Goal: Contribute content: Add original content to the website for others to see

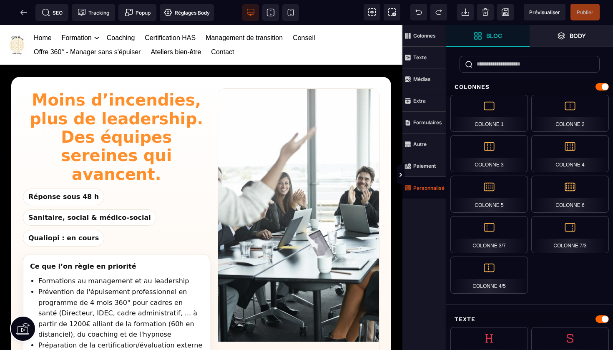
click at [422, 190] on strong "Personnalisé" at bounding box center [428, 188] width 31 height 6
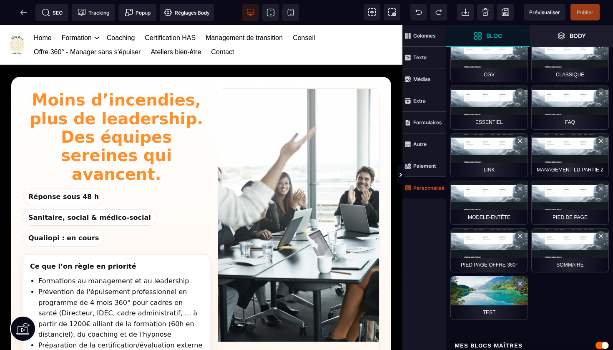
scroll to position [401, 0]
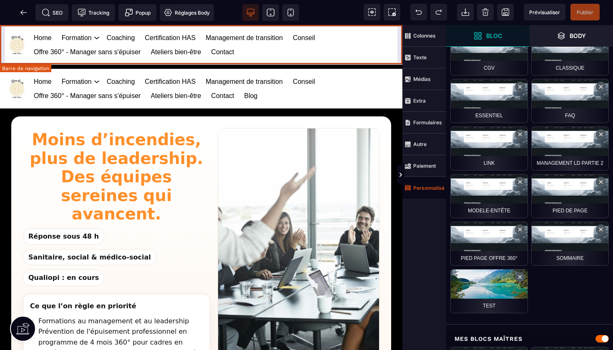
click at [397, 38] on div "Home Formation Management et leadership Gestion des risques en santé Management…" at bounding box center [201, 45] width 402 height 40
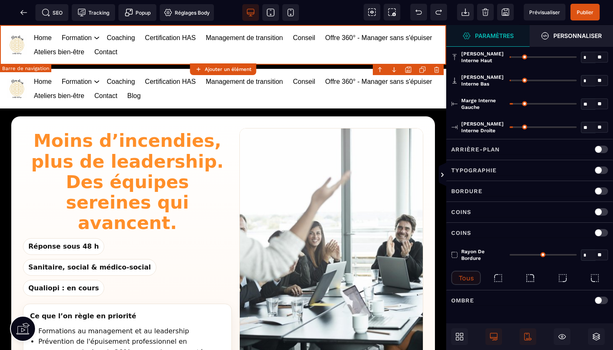
scroll to position [0, 0]
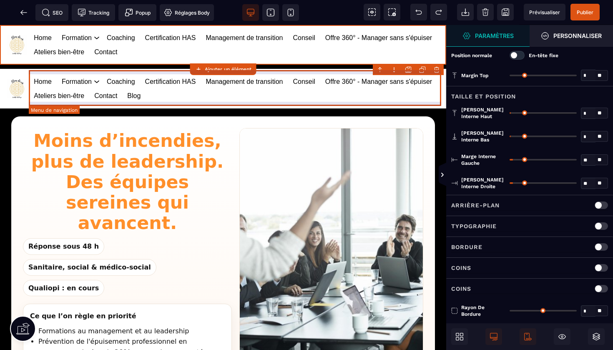
click at [438, 68] on body "B I U S A ******* Ajouter un élément" at bounding box center [306, 175] width 613 height 350
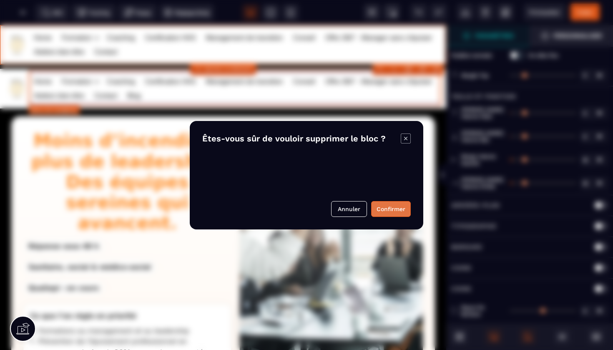
click at [391, 215] on button "Confirmer" at bounding box center [391, 209] width 40 height 16
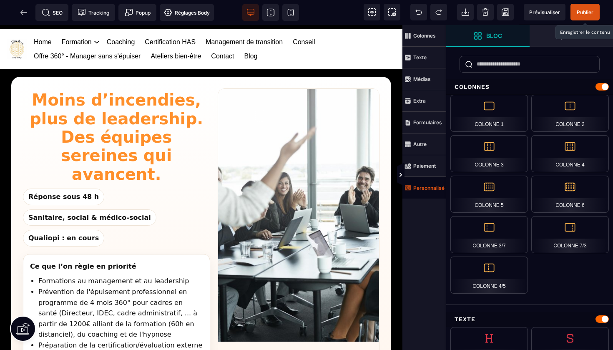
click at [593, 8] on span "Publier" at bounding box center [584, 12] width 29 height 17
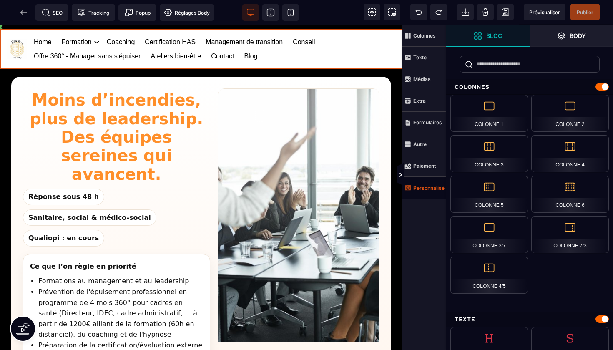
drag, startPoint x: 5, startPoint y: 34, endPoint x: 4, endPoint y: 20, distance: 13.4
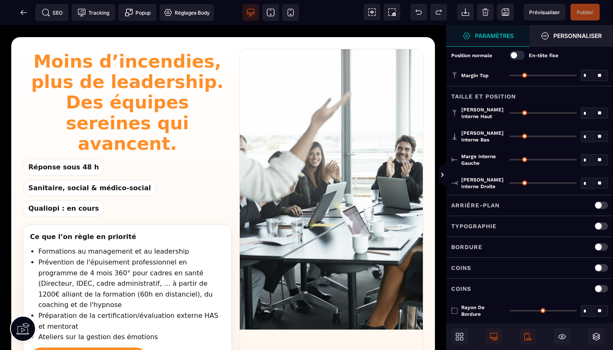
type input "*"
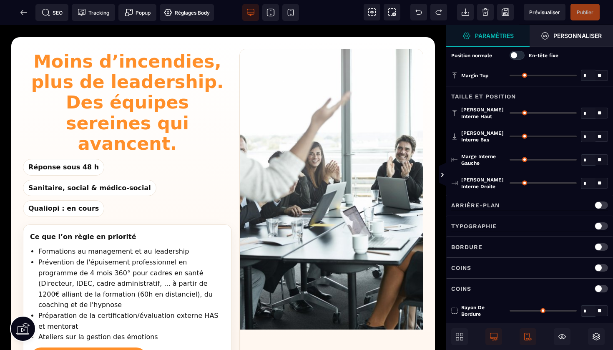
type input "**"
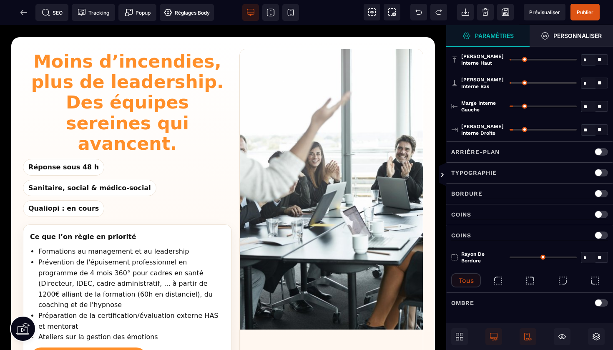
scroll to position [53, 0]
click at [464, 335] on span at bounding box center [459, 336] width 17 height 17
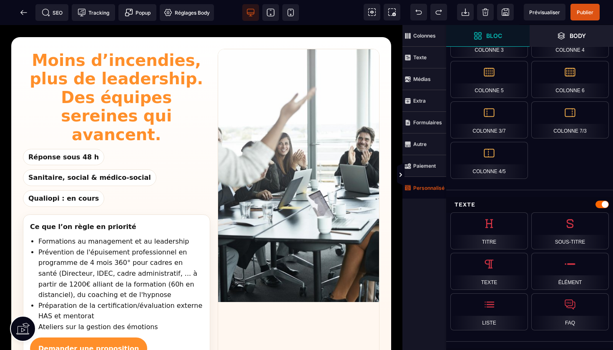
scroll to position [132, 0]
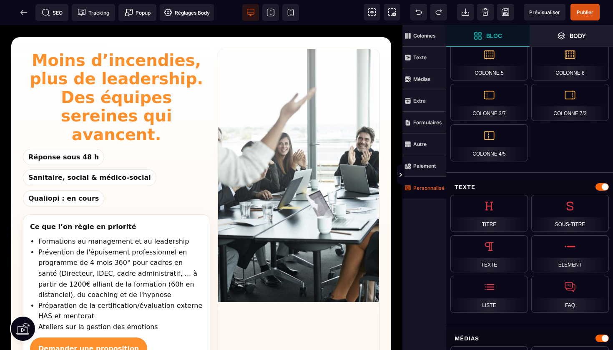
click at [421, 189] on strong "Personnalisé" at bounding box center [428, 188] width 31 height 6
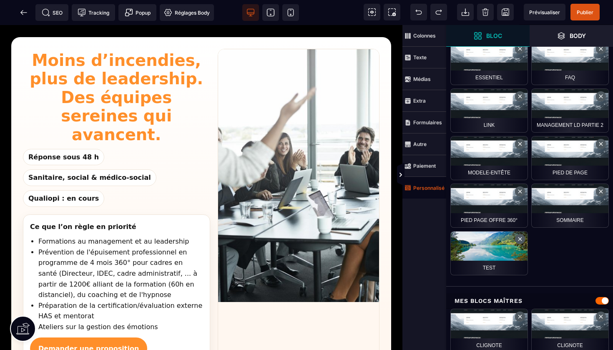
scroll to position [447, 0]
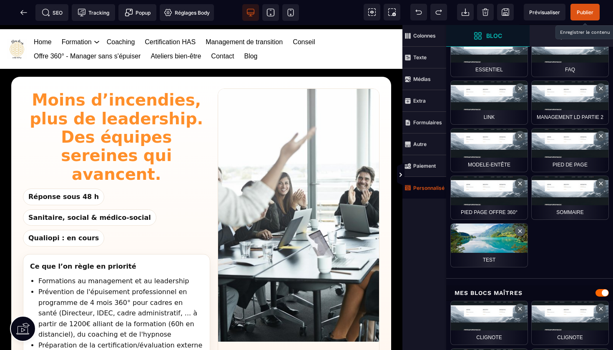
click at [579, 12] on span "Publier" at bounding box center [584, 12] width 17 height 6
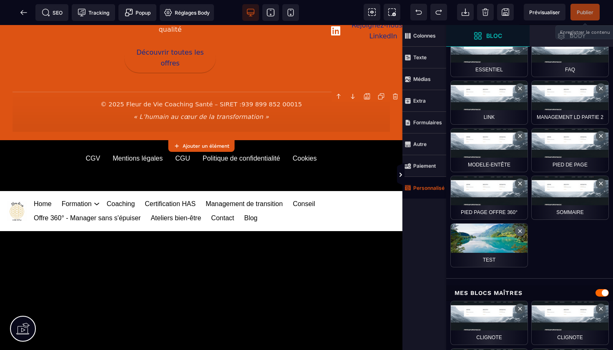
scroll to position [1859, 0]
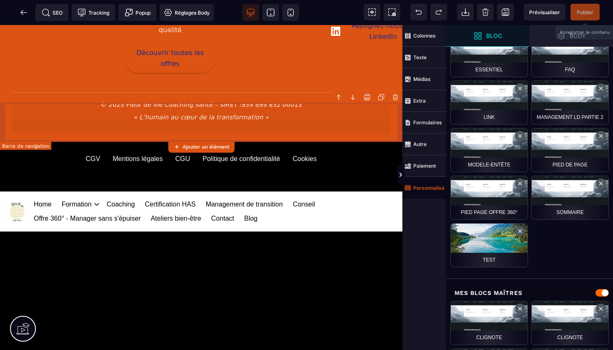
click at [399, 191] on div "Home Formation Management et leadership Gestion des risques en santé Management…" at bounding box center [201, 211] width 402 height 40
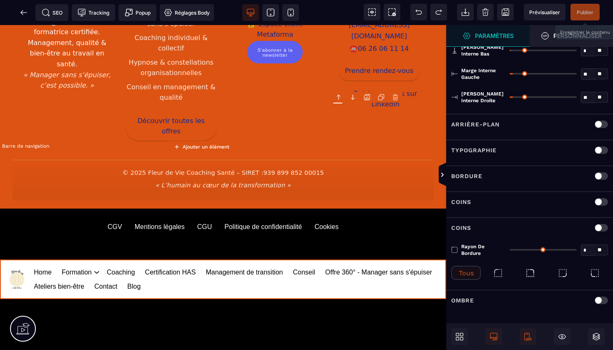
scroll to position [0, 0]
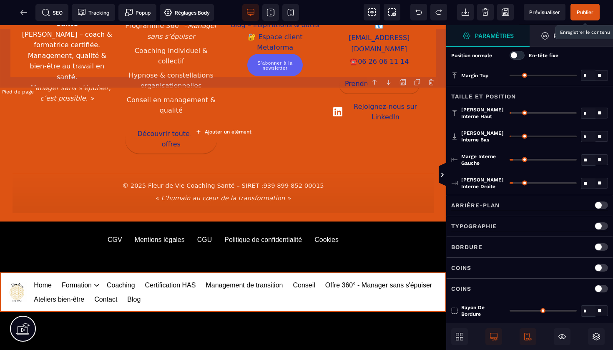
click at [435, 83] on body "B I U S A ******* Ajouter un élément" at bounding box center [306, 175] width 613 height 350
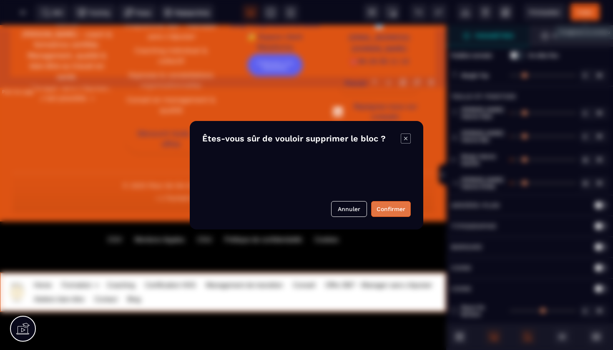
click at [390, 208] on button "Confirmer" at bounding box center [391, 209] width 40 height 16
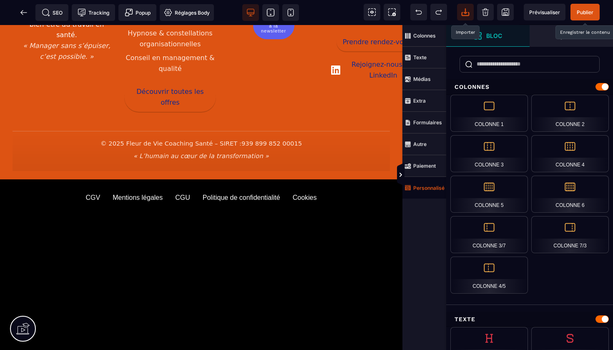
scroll to position [1820, 0]
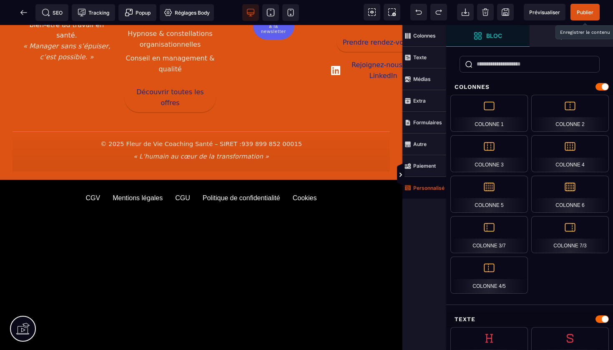
click at [586, 16] on span "Publier" at bounding box center [584, 12] width 29 height 17
click at [24, 10] on icon at bounding box center [24, 12] width 8 height 8
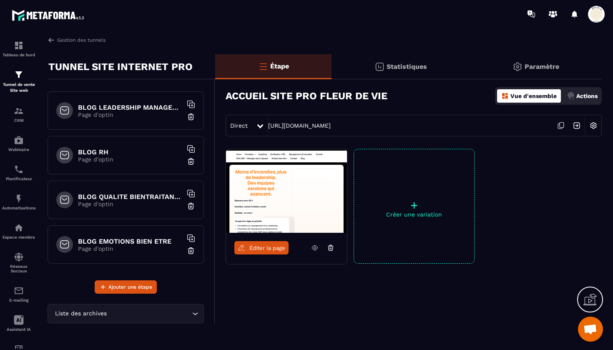
scroll to position [1024, 0]
click at [151, 188] on div "BLOG QUALITE BIENTRAITANCE Page d'optin" at bounding box center [126, 199] width 156 height 38
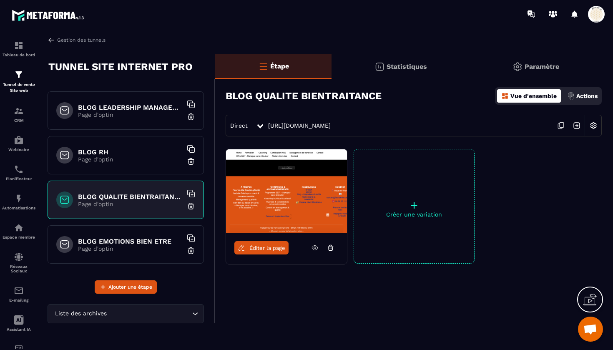
click at [265, 249] on span "Éditer la page" at bounding box center [267, 248] width 36 height 6
